Goal: Transaction & Acquisition: Purchase product/service

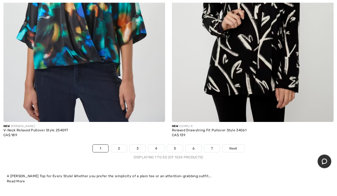
scroll to position [6905, 0]
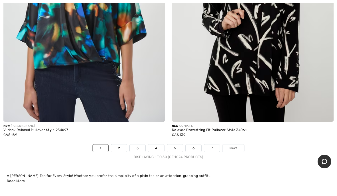
click at [121, 146] on link "2" at bounding box center [119, 148] width 16 height 7
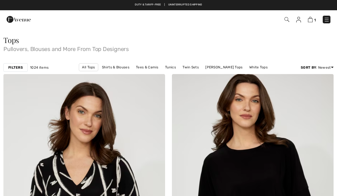
checkbox input "true"
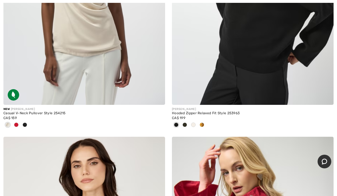
scroll to position [6244, 0]
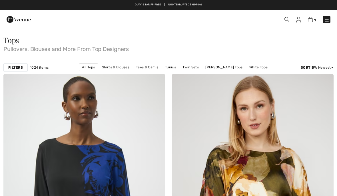
checkbox input "true"
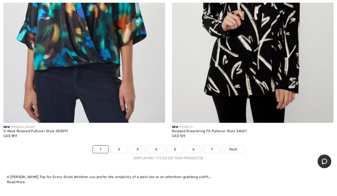
scroll to position [6904, 0]
click at [142, 147] on link "3" at bounding box center [138, 149] width 16 height 7
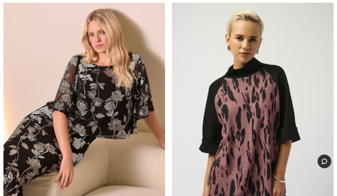
scroll to position [353, 0]
click at [302, 166] on img at bounding box center [253, 117] width 162 height 242
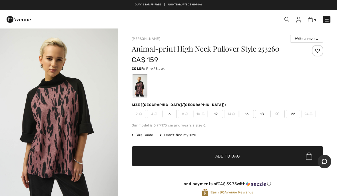
scroll to position [10, 0]
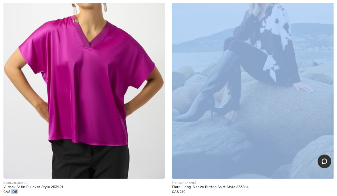
scroll to position [1207, 0]
click at [295, 168] on img at bounding box center [253, 58] width 162 height 242
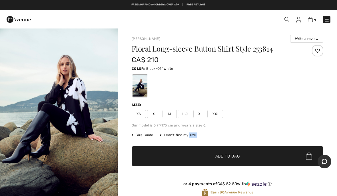
click at [313, 27] on div "1 Checkout" at bounding box center [168, 19] width 337 height 18
click at [315, 26] on div "1 Checkout" at bounding box center [168, 19] width 337 height 18
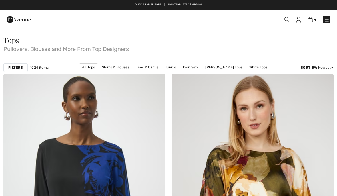
checkbox input "true"
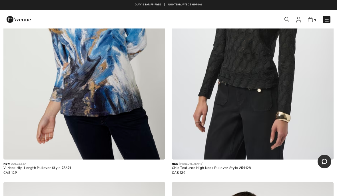
scroll to position [5469, 0]
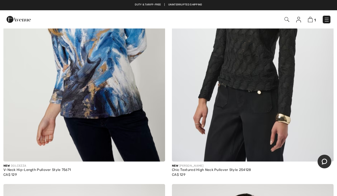
click at [327, 21] on img at bounding box center [327, 20] width 6 height 6
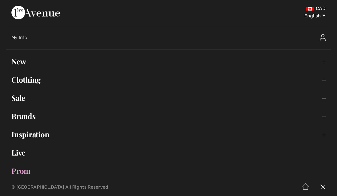
click at [43, 83] on link "Clothing Toggle submenu" at bounding box center [169, 80] width 326 height 13
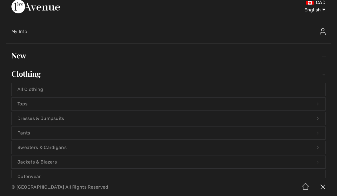
scroll to position [7, 0]
click at [34, 132] on link "Pants Open submenu" at bounding box center [169, 132] width 314 height 13
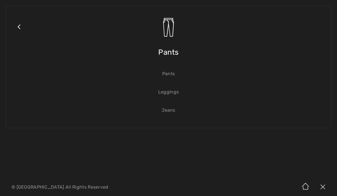
click at [174, 79] on link "Pants" at bounding box center [169, 74] width 314 height 13
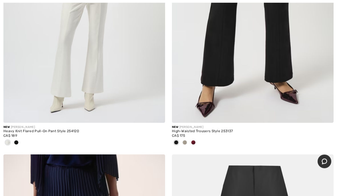
scroll to position [2391, 0]
click at [292, 149] on div "New JOSEPH RIBKOFF High-Waisted Trousers Style 253137 CA$ 175" at bounding box center [253, 139] width 162 height 32
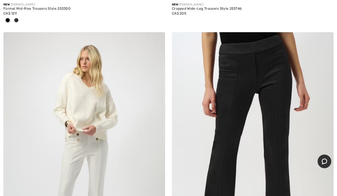
scroll to position [2252, 0]
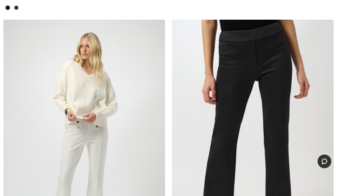
click at [289, 168] on img at bounding box center [253, 141] width 162 height 242
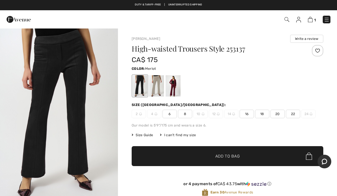
click at [180, 94] on div at bounding box center [173, 85] width 15 height 21
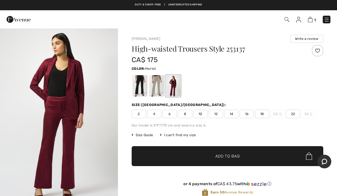
click at [274, 137] on div "Size Guide I can't find my size Select Size CAN 2 CAN 4 CAN 6 CAN 8 CAN 10 CAN …" at bounding box center [228, 135] width 192 height 5
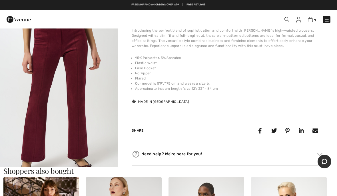
click at [279, 125] on div "Share" at bounding box center [228, 130] width 192 height 25
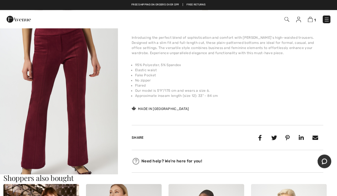
scroll to position [187, 0]
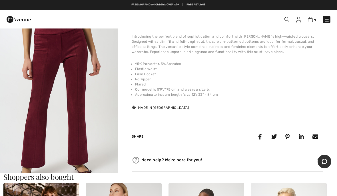
click at [281, 122] on div "Share" at bounding box center [228, 135] width 192 height 30
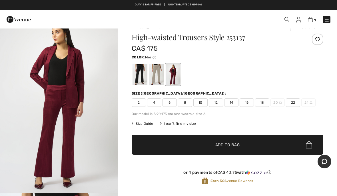
scroll to position [11, 0]
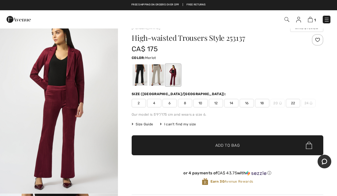
click at [249, 106] on span "16" at bounding box center [247, 103] width 14 height 9
click at [271, 148] on span "✔ Added to Bag Add to Bag" at bounding box center [228, 146] width 192 height 20
click at [310, 21] on img at bounding box center [309, 19] width 5 height 5
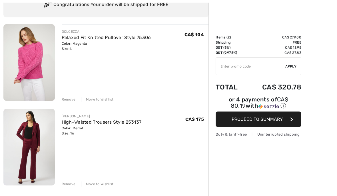
scroll to position [51, 0]
click at [298, 151] on div "Order Summary Details Items ( 2 ) CA$ 279.00 Promo code CA$ 0.00 Shipping Free …" at bounding box center [272, 157] width 128 height 361
click at [288, 167] on div "Order Summary Details Items ( 2 ) CA$ 279.00 Promo code CA$ 0.00 Shipping Free …" at bounding box center [272, 157] width 128 height 361
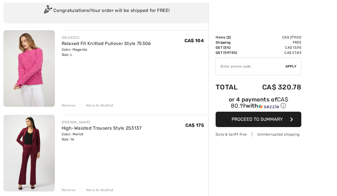
scroll to position [50, 0]
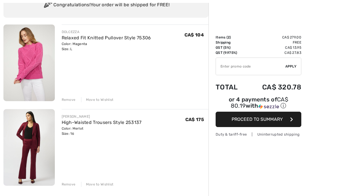
click at [27, 66] on img at bounding box center [28, 63] width 51 height 77
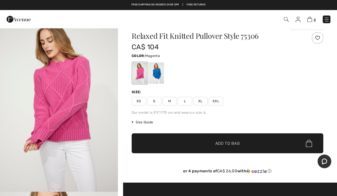
scroll to position [13, 0]
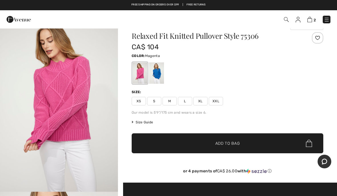
click at [148, 124] on span "Size Guide" at bounding box center [142, 122] width 21 height 5
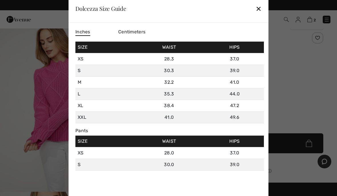
click at [312, 111] on div at bounding box center [168, 98] width 337 height 196
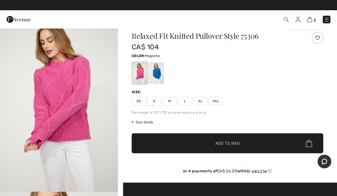
scroll to position [37, 0]
